Goal: Browse casually: Explore the website without a specific task or goal

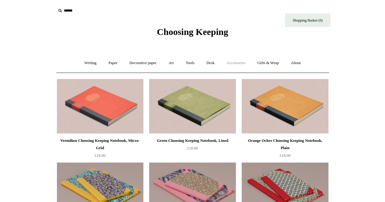
click at [239, 63] on link "Accessories +" at bounding box center [236, 63] width 30 height 16
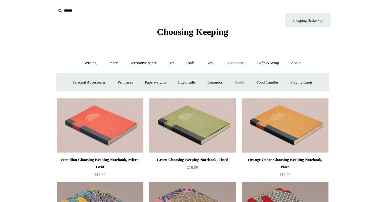
click at [242, 81] on link "Books" at bounding box center [239, 83] width 21 height 16
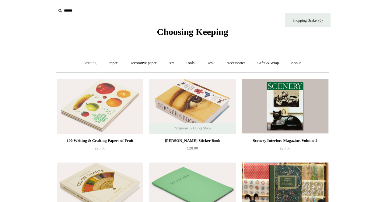
click at [89, 62] on link "Writing +" at bounding box center [90, 63] width 23 height 16
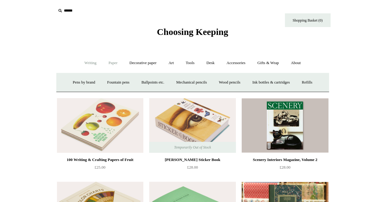
click at [107, 63] on link "Paper +" at bounding box center [113, 63] width 20 height 16
click at [135, 64] on link "Decorative paper +" at bounding box center [143, 63] width 38 height 16
click at [214, 62] on link "Desk +" at bounding box center [210, 63] width 19 height 16
click at [106, 62] on link "Paper +" at bounding box center [113, 63] width 20 height 16
click at [190, 29] on span "Choosing Keeping" at bounding box center [192, 32] width 71 height 10
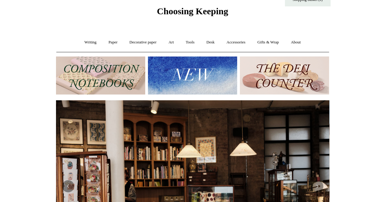
scroll to position [30, 0]
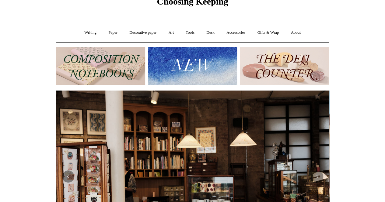
click at [89, 69] on img at bounding box center [100, 66] width 89 height 38
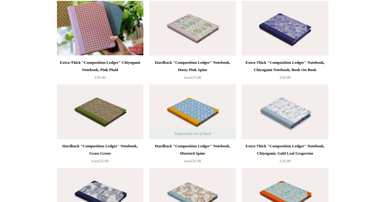
scroll to position [1005, 0]
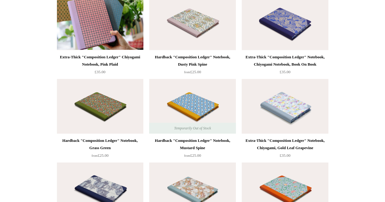
click at [278, 101] on img at bounding box center [285, 106] width 86 height 55
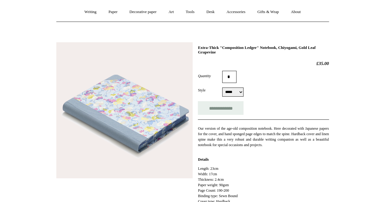
scroll to position [61, 0]
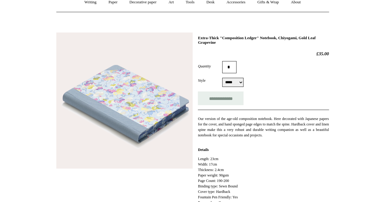
click at [230, 84] on select "***** *****" at bounding box center [232, 82] width 21 height 9
select select "*****"
click at [222, 78] on select "***** *****" at bounding box center [232, 82] width 21 height 9
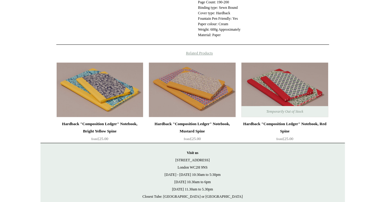
scroll to position [276, 0]
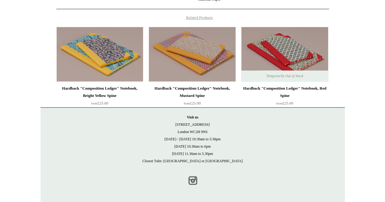
click at [192, 184] on link "Instagram" at bounding box center [192, 180] width 13 height 13
